Goal: Task Accomplishment & Management: Manage account settings

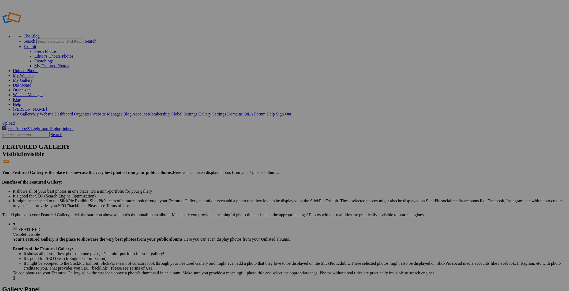
type input "Vitort Trail Ride 2025"
click at [236, 172] on span "Create" at bounding box center [230, 174] width 11 height 5
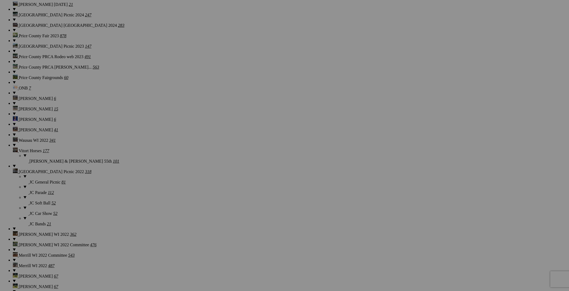
scroll to position [515, 0]
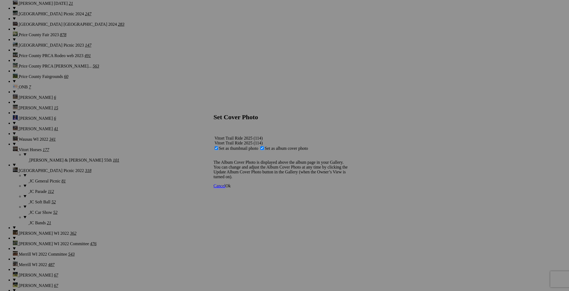
click at [231, 188] on span "Ok" at bounding box center [227, 185] width 5 height 5
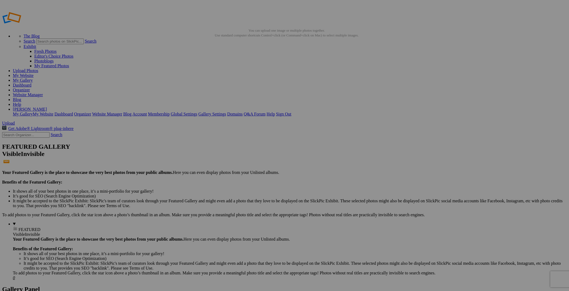
scroll to position [0, 0]
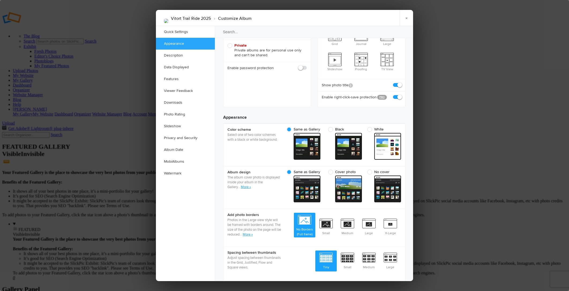
scroll to position [113, 0]
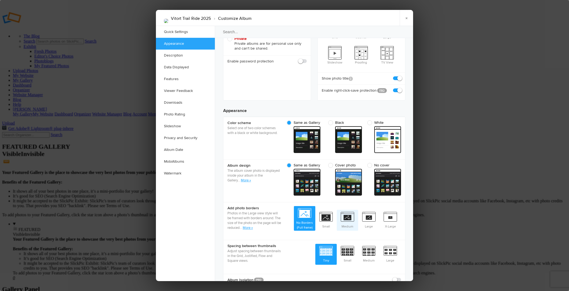
click at [349, 210] on span "Medium" at bounding box center [347, 220] width 21 height 20
click at [358, 209] on input "Medium" at bounding box center [358, 209] width 0 height 0
radio input "true"
click at [369, 244] on span "Medium" at bounding box center [368, 254] width 21 height 20
click at [379, 243] on input "Medium" at bounding box center [379, 243] width 0 height 0
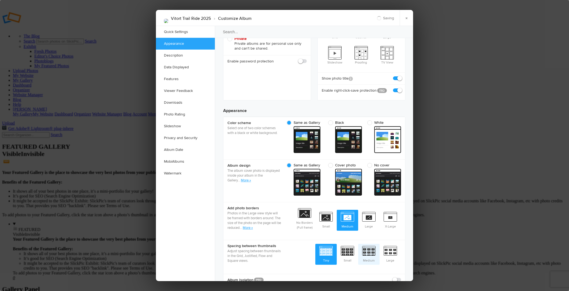
radio input "true"
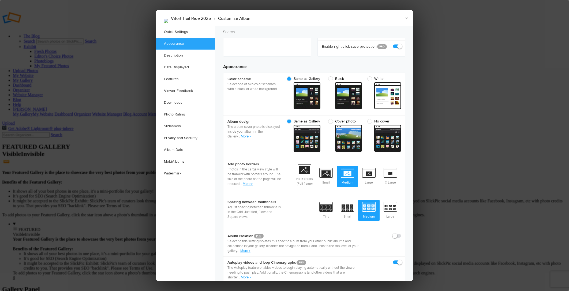
scroll to position [157, 0]
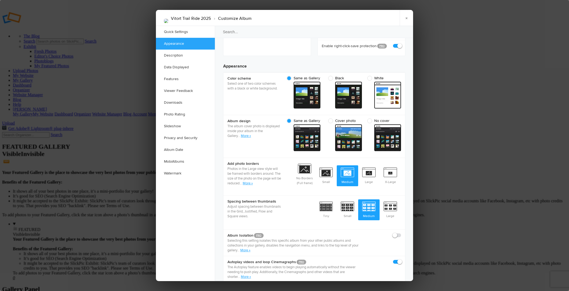
click at [401, 233] on span at bounding box center [401, 233] width 0 height 0
click at [401, 232] on input "checkbox" at bounding box center [401, 232] width 0 height 0
checkbox input "true"
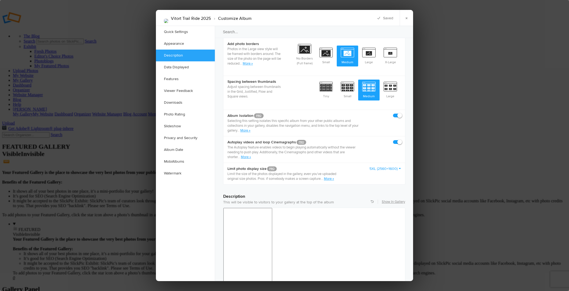
scroll to position [278, 0]
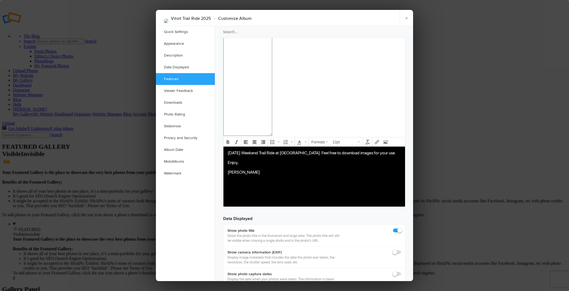
scroll to position [591, 0]
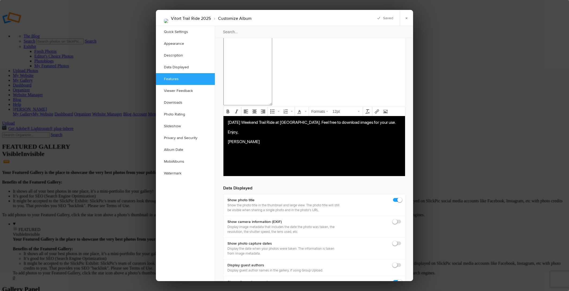
scroll to position [621, 0]
checkbox input "false"
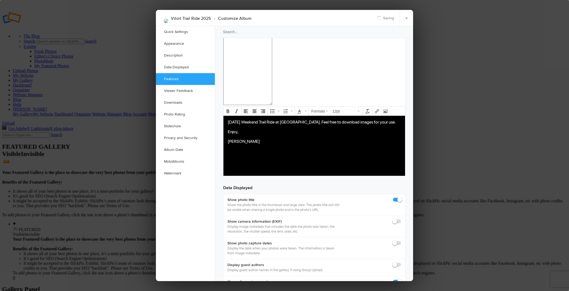
checkbox input "true"
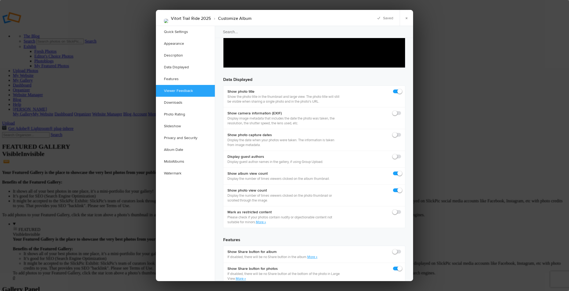
scroll to position [730, 0]
checkbox input "true"
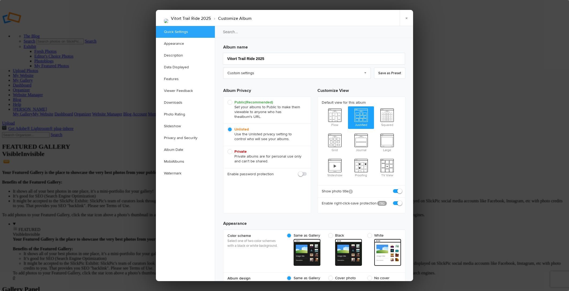
scroll to position [0, 0]
click at [405, 18] on link "×" at bounding box center [406, 18] width 13 height 16
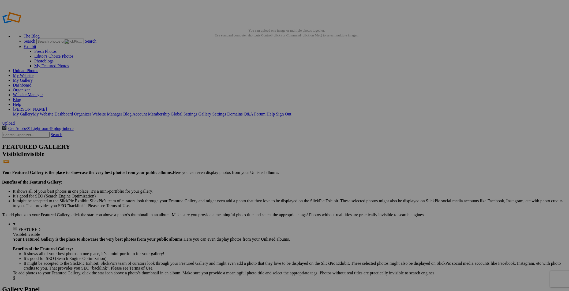
drag, startPoint x: 345, startPoint y: 78, endPoint x: 141, endPoint y: 77, distance: 204.3
drag, startPoint x: 299, startPoint y: 80, endPoint x: 344, endPoint y: 77, distance: 44.6
drag, startPoint x: 303, startPoint y: 79, endPoint x: 185, endPoint y: 76, distance: 117.9
drag, startPoint x: 305, startPoint y: 80, endPoint x: 234, endPoint y: 77, distance: 71.0
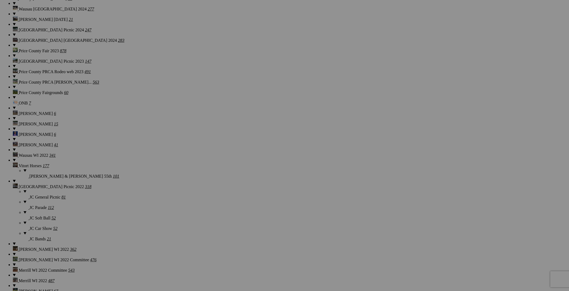
scroll to position [501, 0]
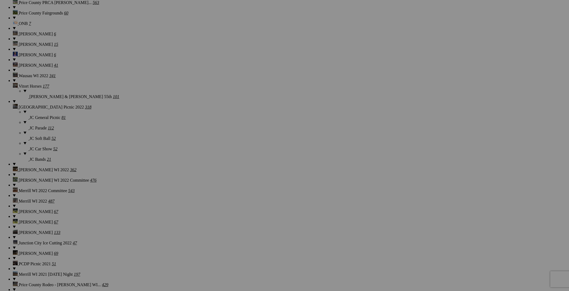
scroll to position [580, 0]
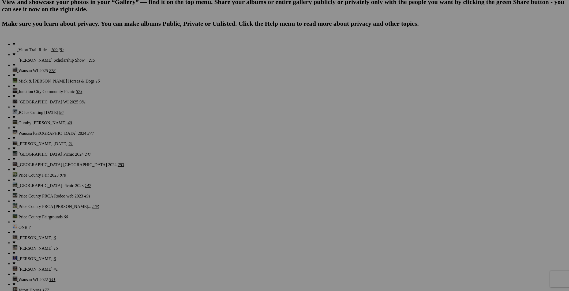
scroll to position [375, 0]
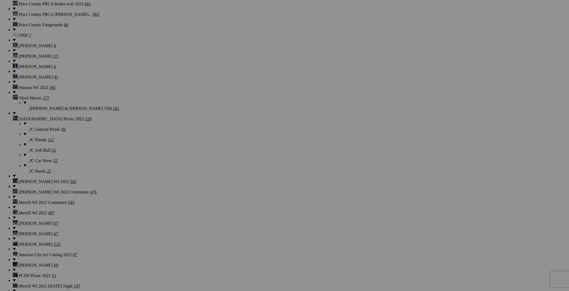
scroll to position [568, 0]
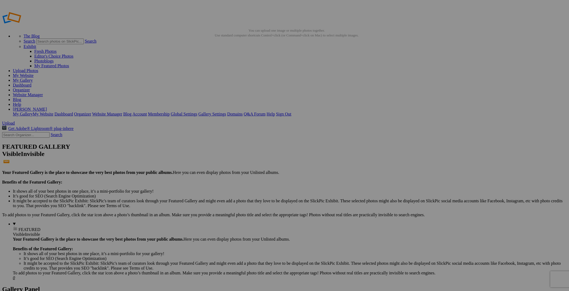
scroll to position [0, 0]
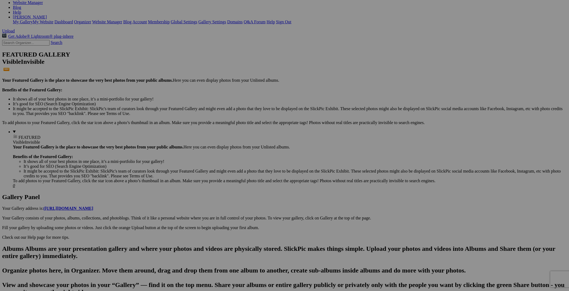
scroll to position [91, 0]
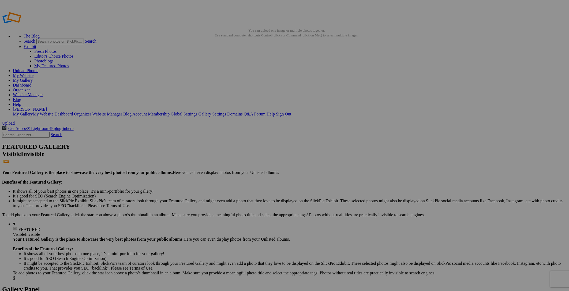
scroll to position [0, 0]
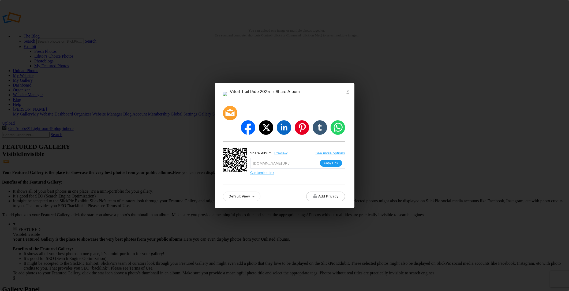
click at [333, 160] on button "Copy Link" at bounding box center [331, 163] width 22 height 7
click at [349, 98] on link "×" at bounding box center [347, 91] width 13 height 16
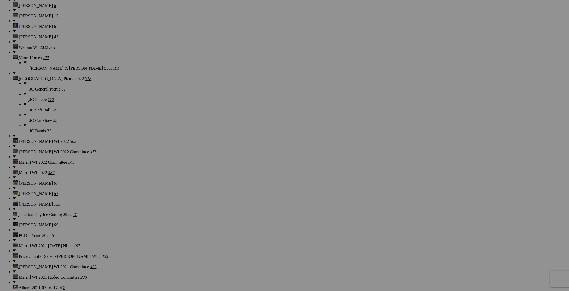
scroll to position [607, 0]
drag, startPoint x: 259, startPoint y: 229, endPoint x: 134, endPoint y: 230, distance: 124.8
drag, startPoint x: 307, startPoint y: 227, endPoint x: 229, endPoint y: 233, distance: 78.4
drag, startPoint x: 115, startPoint y: 229, endPoint x: 247, endPoint y: 225, distance: 132.9
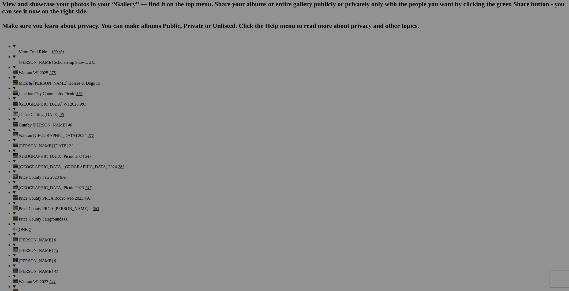
scroll to position [373, 0]
drag, startPoint x: 396, startPoint y: 187, endPoint x: 277, endPoint y: 39, distance: 189.2
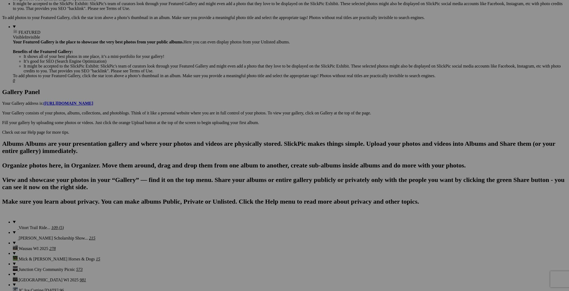
scroll to position [194, 0]
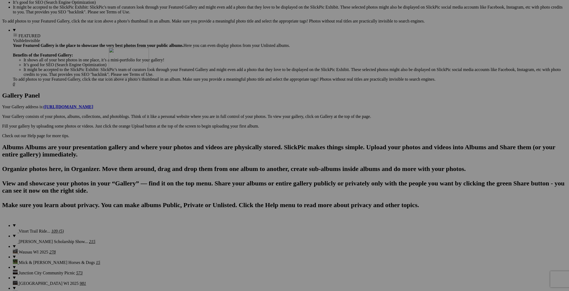
drag, startPoint x: 299, startPoint y: 231, endPoint x: 186, endPoint y: 94, distance: 177.8
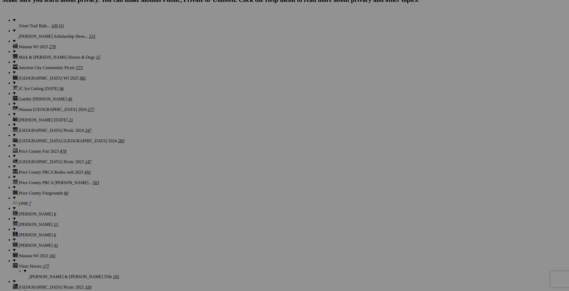
scroll to position [396, 0]
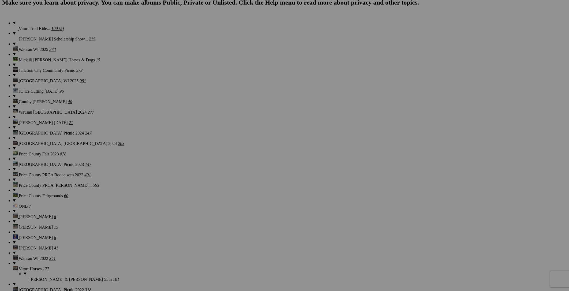
drag, startPoint x: 441, startPoint y: 164, endPoint x: 249, endPoint y: 22, distance: 238.4
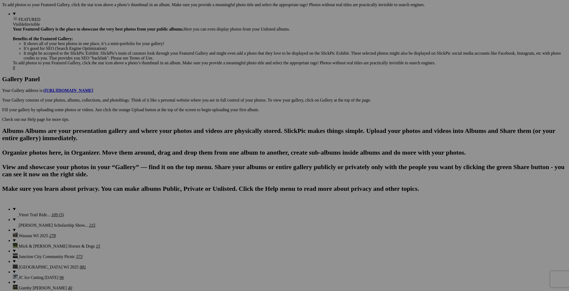
scroll to position [205, 0]
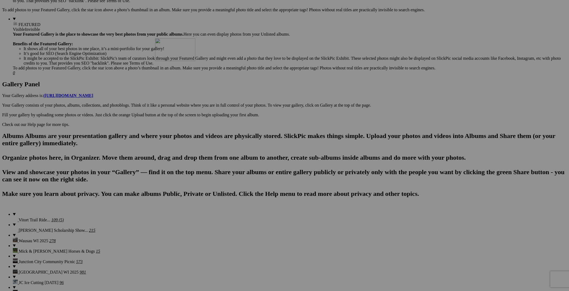
drag, startPoint x: 255, startPoint y: 217, endPoint x: 232, endPoint y: 85, distance: 134.8
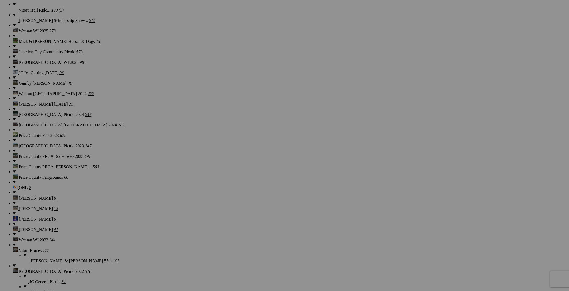
scroll to position [416, 0]
drag, startPoint x: 480, startPoint y: 154, endPoint x: 273, endPoint y: 21, distance: 246.0
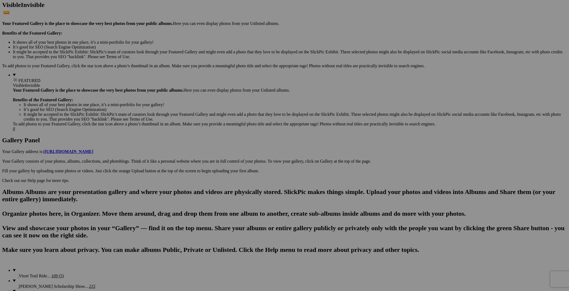
scroll to position [144, 0]
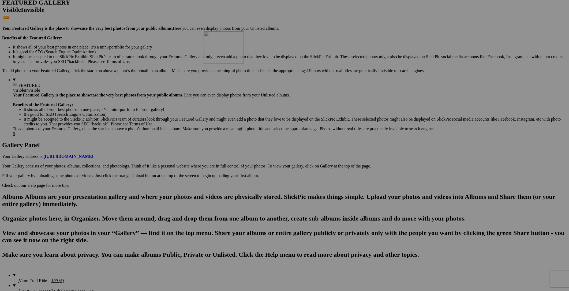
drag, startPoint x: 298, startPoint y: 281, endPoint x: 281, endPoint y: 78, distance: 203.5
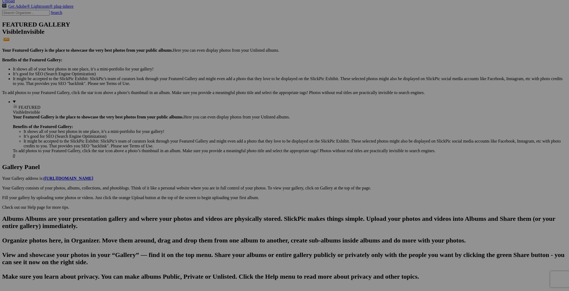
scroll to position [122, 0]
drag, startPoint x: 300, startPoint y: 107, endPoint x: 287, endPoint y: 163, distance: 57.2
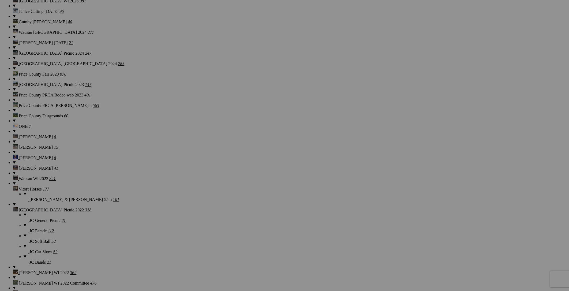
scroll to position [476, 0]
drag, startPoint x: 541, startPoint y: 92, endPoint x: 275, endPoint y: 14, distance: 277.1
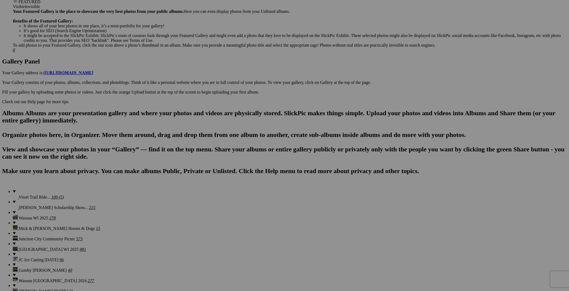
scroll to position [227, 0]
drag, startPoint x: 301, startPoint y: 270, endPoint x: 264, endPoint y: 73, distance: 201.2
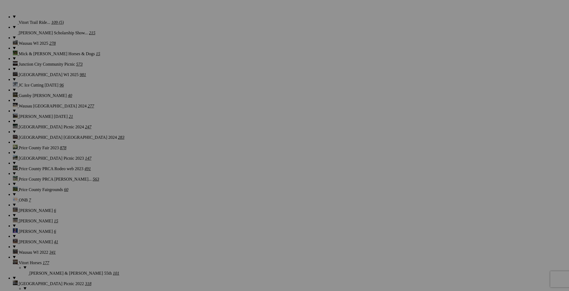
scroll to position [402, 0]
drag, startPoint x: 104, startPoint y: 225, endPoint x: 285, endPoint y: 28, distance: 266.9
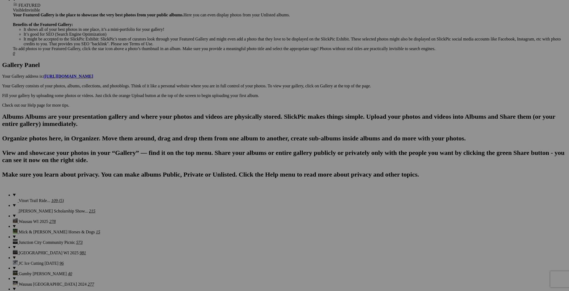
scroll to position [224, 0]
drag, startPoint x: 255, startPoint y: 204, endPoint x: 371, endPoint y: 69, distance: 178.5
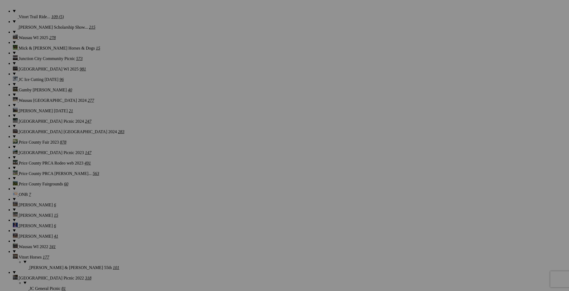
scroll to position [428, 0]
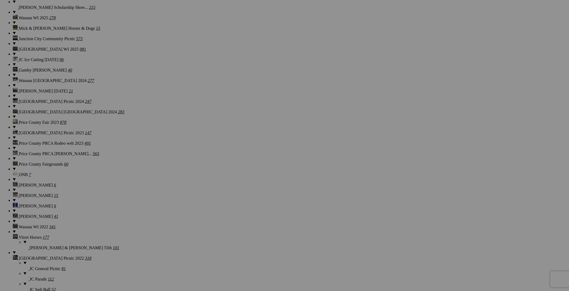
drag, startPoint x: 160, startPoint y: 203, endPoint x: 321, endPoint y: 4, distance: 256.2
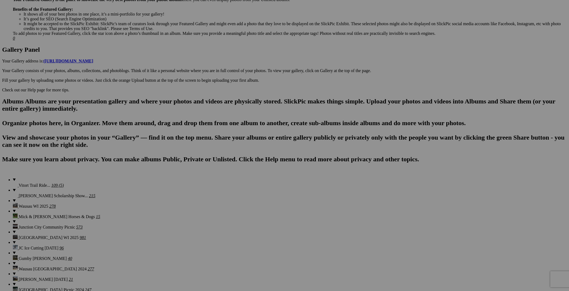
scroll to position [235, 0]
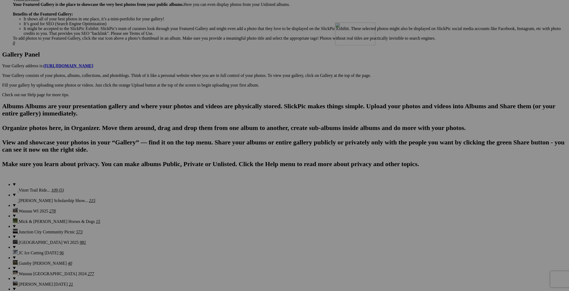
drag, startPoint x: 354, startPoint y: 195, endPoint x: 412, endPoint y: 69, distance: 138.5
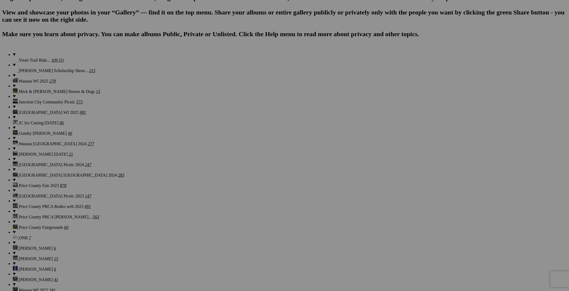
scroll to position [364, 0]
drag, startPoint x: 206, startPoint y: 270, endPoint x: 328, endPoint y: 70, distance: 235.2
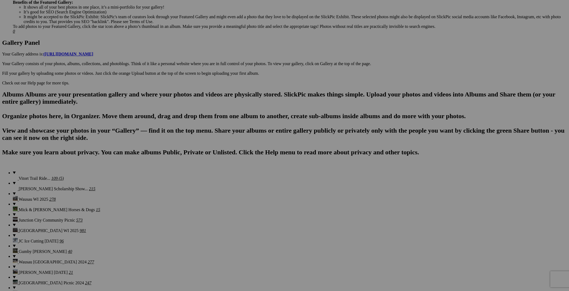
scroll to position [240, 0]
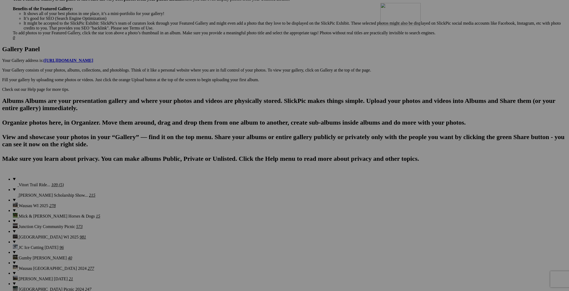
drag, startPoint x: 351, startPoint y: 185, endPoint x: 457, endPoint y: 50, distance: 172.2
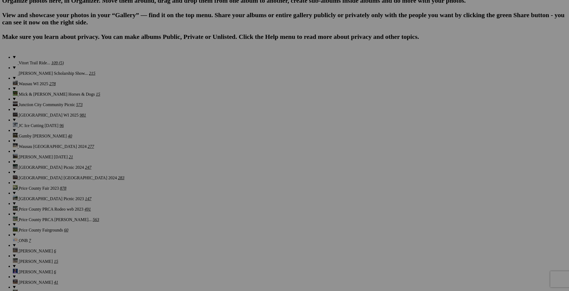
scroll to position [360, 0]
drag, startPoint x: 256, startPoint y: 271, endPoint x: 361, endPoint y: 48, distance: 246.1
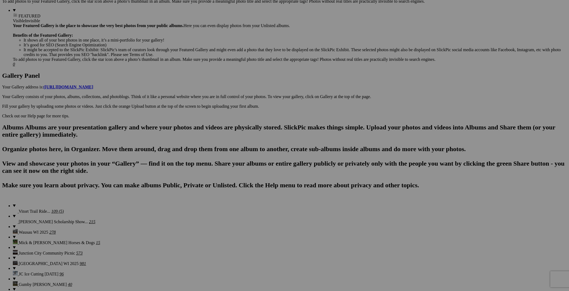
scroll to position [213, 0]
drag, startPoint x: 400, startPoint y: 212, endPoint x: 529, endPoint y: 74, distance: 188.3
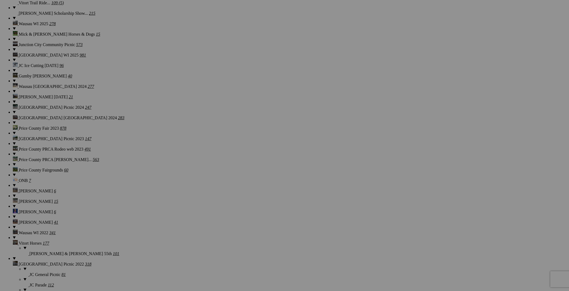
scroll to position [420, 0]
drag, startPoint x: 307, startPoint y: 215, endPoint x: 201, endPoint y: 67, distance: 182.3
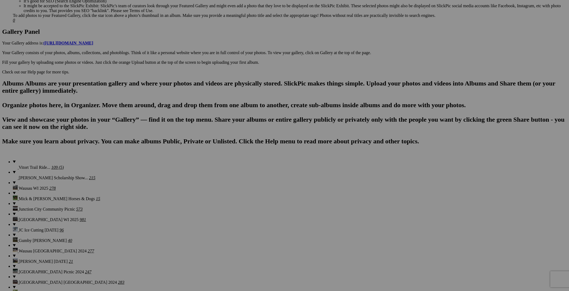
scroll to position [257, 0]
drag, startPoint x: 207, startPoint y: 243, endPoint x: 91, endPoint y: 106, distance: 179.4
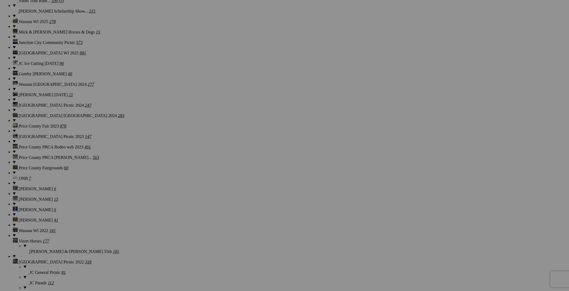
scroll to position [426, 0]
drag, startPoint x: 342, startPoint y: 211, endPoint x: 343, endPoint y: 65, distance: 145.7
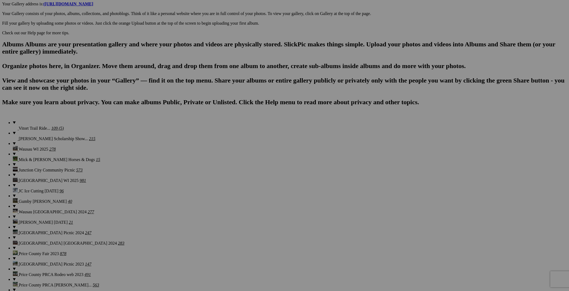
scroll to position [294, 0]
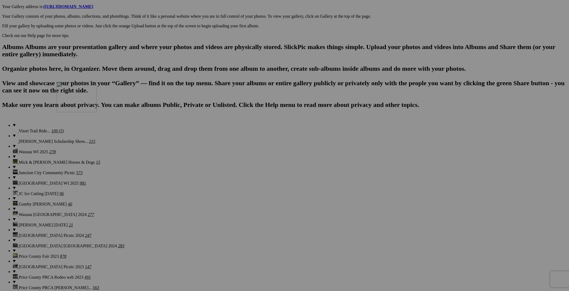
drag, startPoint x: 354, startPoint y: 205, endPoint x: 134, endPoint y: 129, distance: 233.4
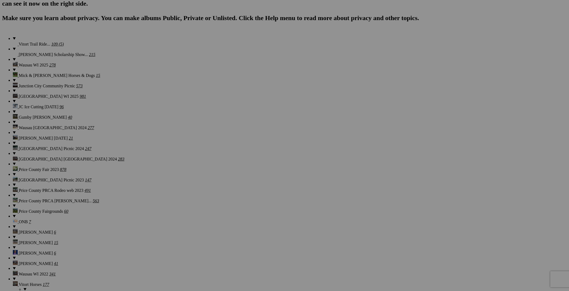
scroll to position [377, 0]
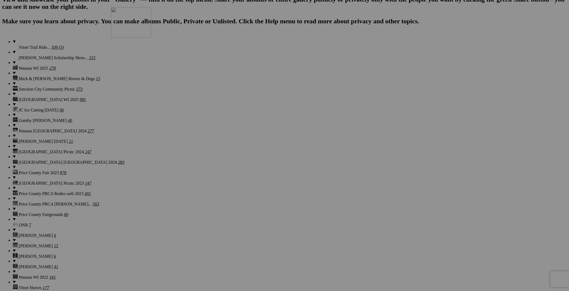
drag, startPoint x: 393, startPoint y: 259, endPoint x: 189, endPoint y: 53, distance: 290.5
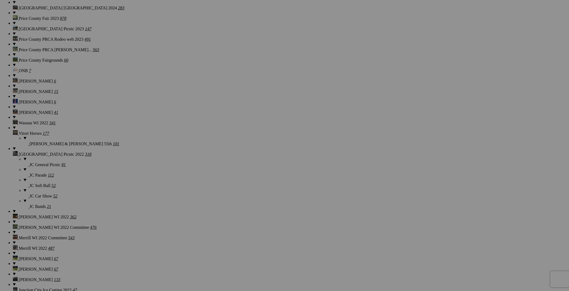
scroll to position [531, 0]
drag, startPoint x: 155, startPoint y: 161, endPoint x: 483, endPoint y: 101, distance: 333.7
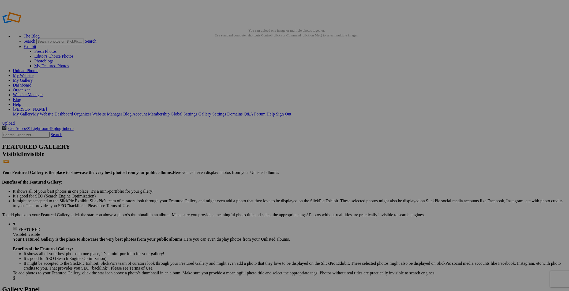
scroll to position [0, 0]
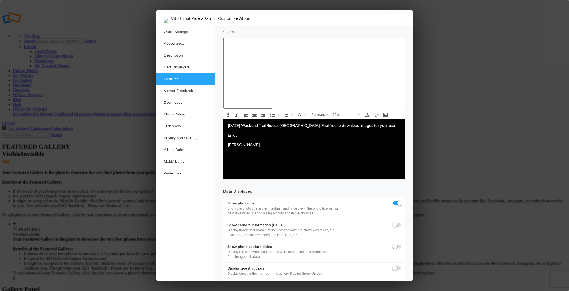
scroll to position [618, 0]
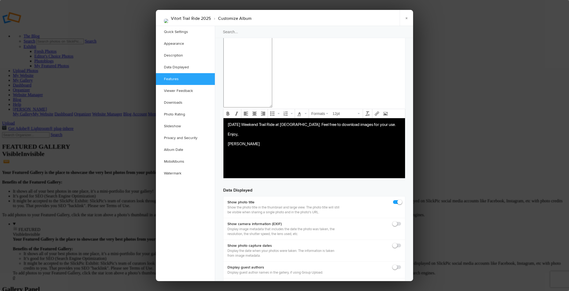
checkbox input "true"
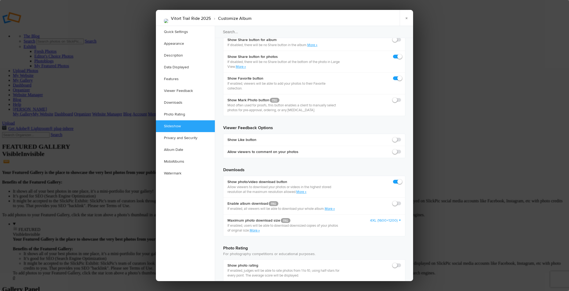
scroll to position [944, 0]
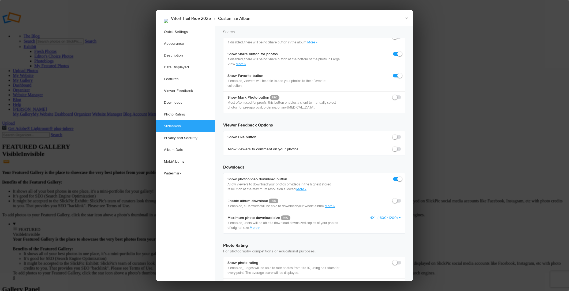
checkbox input "true"
click at [406, 21] on link "×" at bounding box center [406, 18] width 13 height 16
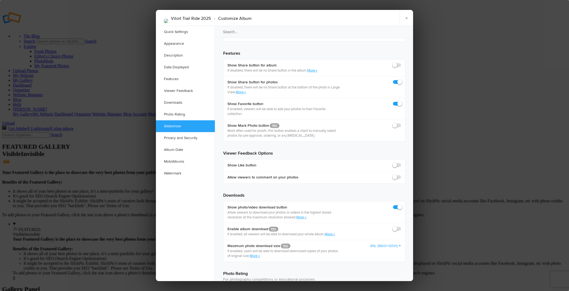
scroll to position [916, 0]
checkbox input "false"
click at [407, 19] on link "×" at bounding box center [406, 18] width 13 height 16
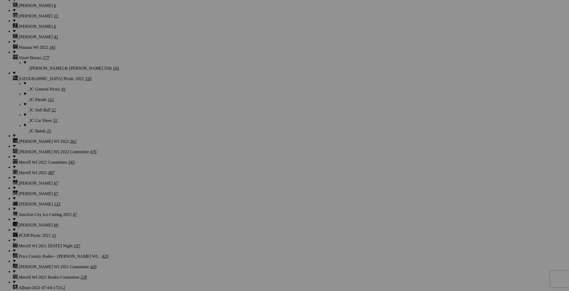
scroll to position [607, 0]
